Goal: Task Accomplishment & Management: Manage account settings

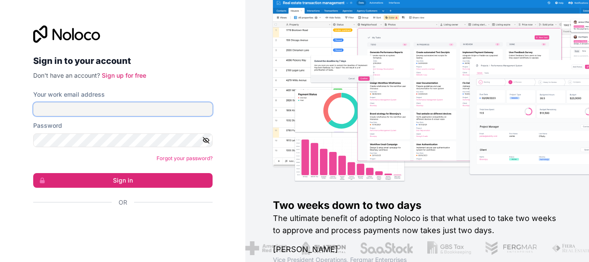
click at [76, 109] on input "Your work email address" at bounding box center [122, 109] width 179 height 14
type input "ricardomobilididadesp@gmail.com"
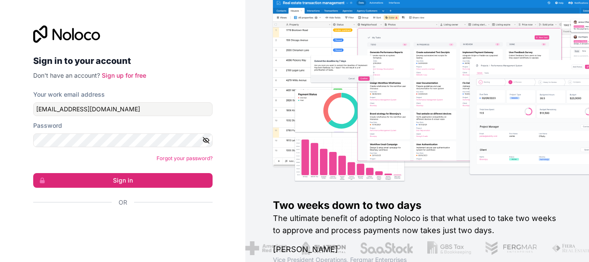
click at [102, 131] on div "Password" at bounding box center [122, 134] width 179 height 26
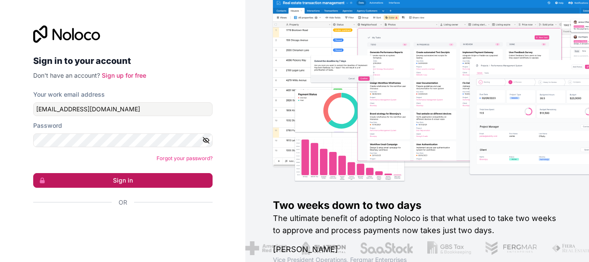
click at [112, 183] on button "Sign in" at bounding box center [122, 180] width 179 height 15
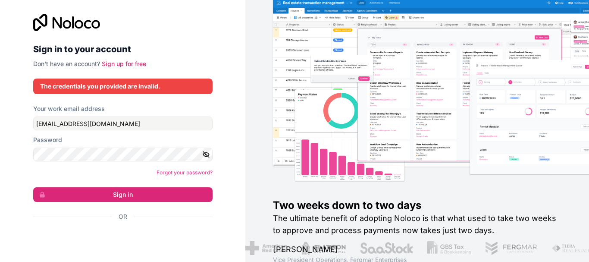
click at [202, 158] on icon "button" at bounding box center [206, 155] width 8 height 8
click at [101, 191] on button "Sign in" at bounding box center [122, 194] width 179 height 15
click at [113, 198] on button "Sign in" at bounding box center [122, 194] width 179 height 15
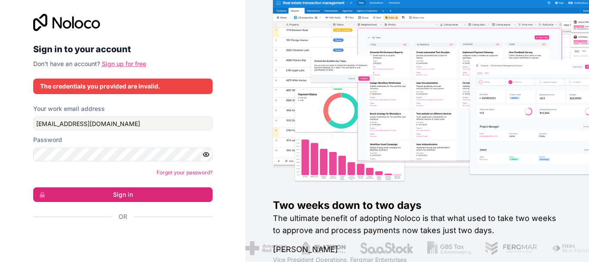
click at [124, 64] on link "Sign up for free" at bounding box center [124, 63] width 44 height 7
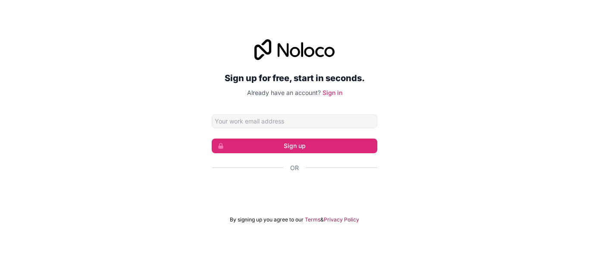
click at [278, 125] on input "Email address" at bounding box center [295, 121] width 166 height 14
type input "ricardomobilidadesp@gmail.com"
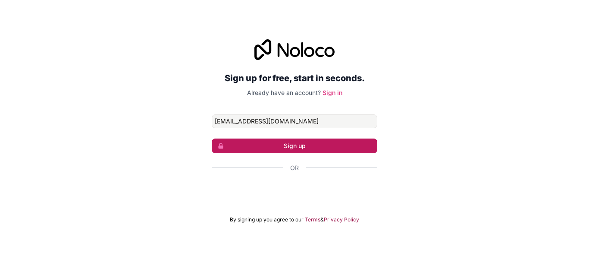
click at [303, 146] on button "Sign up" at bounding box center [295, 145] width 166 height 15
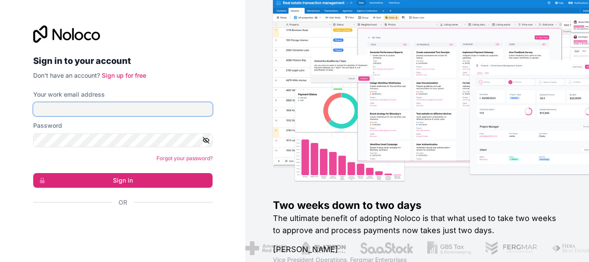
click at [127, 108] on input "Your work email address" at bounding box center [122, 109] width 179 height 14
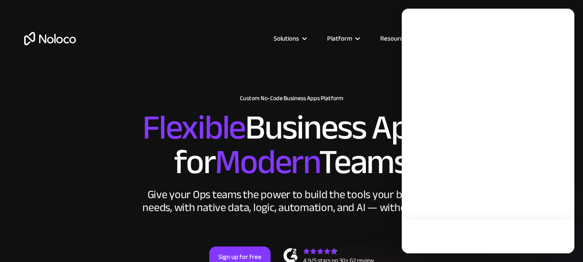
click at [500, 43] on div at bounding box center [488, 131] width 173 height 245
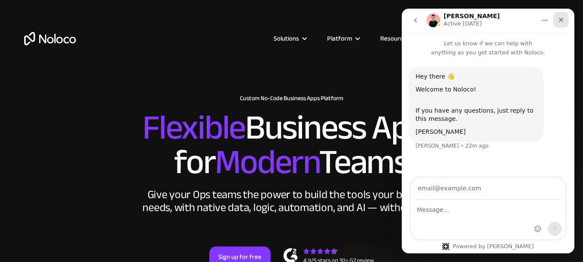
click at [562, 21] on icon "Close" at bounding box center [560, 19] width 7 height 7
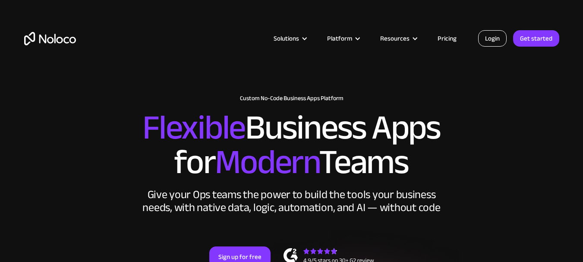
click at [487, 42] on link "Login" at bounding box center [492, 38] width 28 height 16
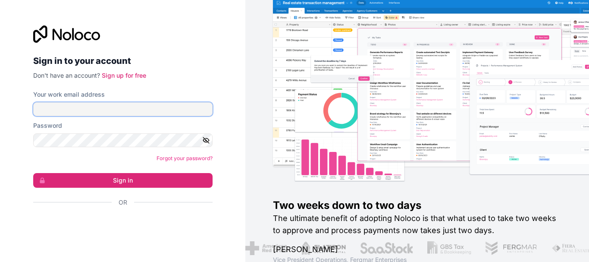
click at [82, 113] on input "Your work email address" at bounding box center [122, 109] width 179 height 14
type input "[PERSON_NAME][EMAIL_ADDRESS][DOMAIN_NAME]"
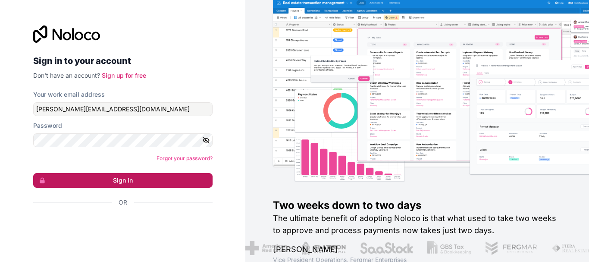
click at [105, 179] on button "Sign in" at bounding box center [122, 180] width 179 height 15
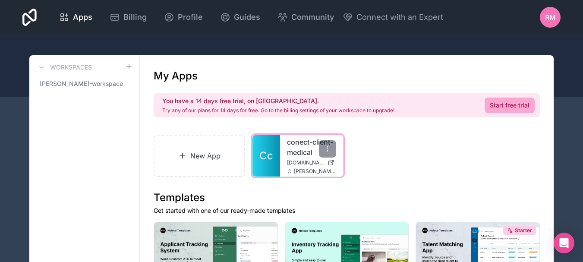
click at [292, 154] on link "conect-client-medical" at bounding box center [311, 147] width 49 height 21
